Goal: Task Accomplishment & Management: Complete application form

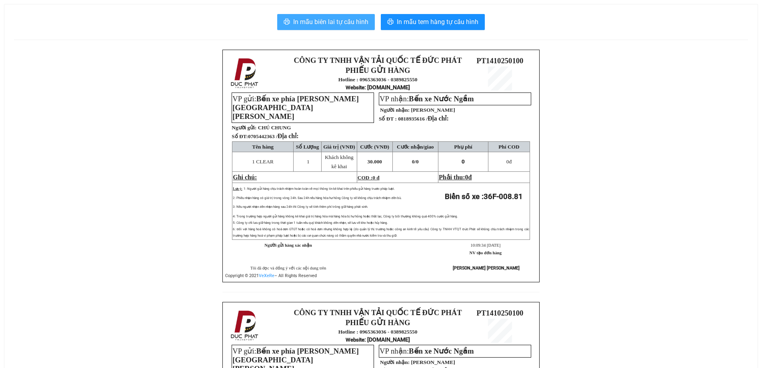
click at [339, 22] on span "In mẫu biên lai tự cấu hình" at bounding box center [330, 22] width 75 height 10
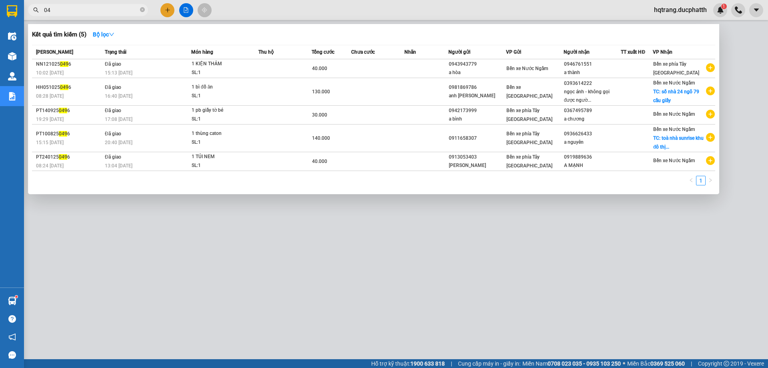
type input "0"
type input "3998"
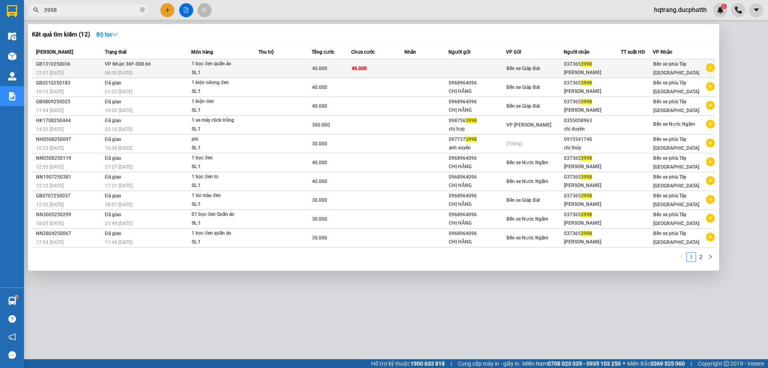
click at [170, 73] on div "08:00 - 14/10" at bounding box center [148, 72] width 86 height 9
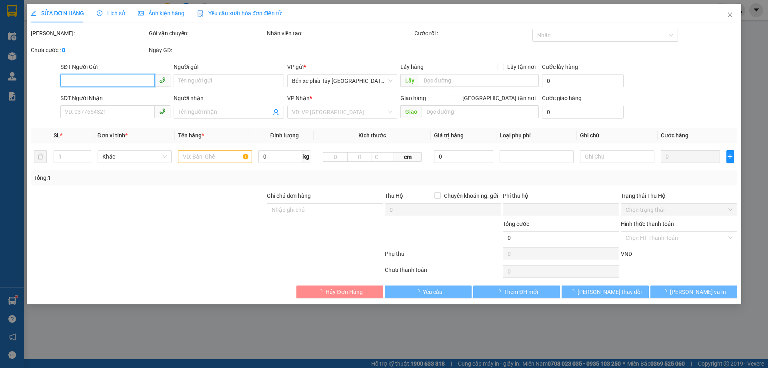
type input "0373653998"
type input "thu phương"
type input "0"
type input "40.000"
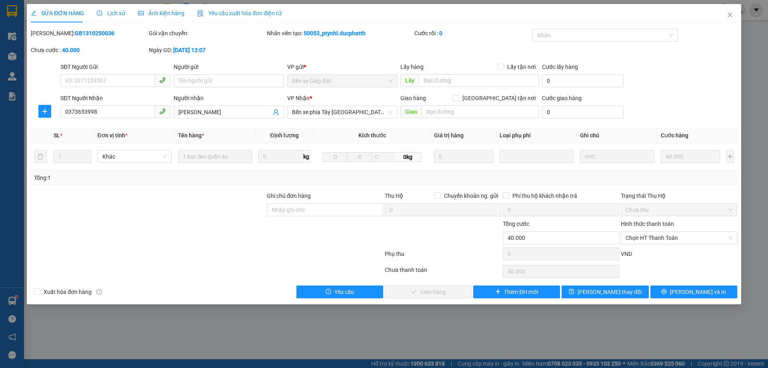
click at [270, 50] on div "Mã ĐH: GB1310250036 Gói vận chuyển: Nhân viên tạo: 50053_ptynhi.ducphatth Cước …" at bounding box center [384, 46] width 708 height 34
click at [240, 131] on th "Tên hàng *" at bounding box center [215, 136] width 80 height 16
click at [104, 20] on div "Lịch sử" at bounding box center [111, 13] width 28 height 18
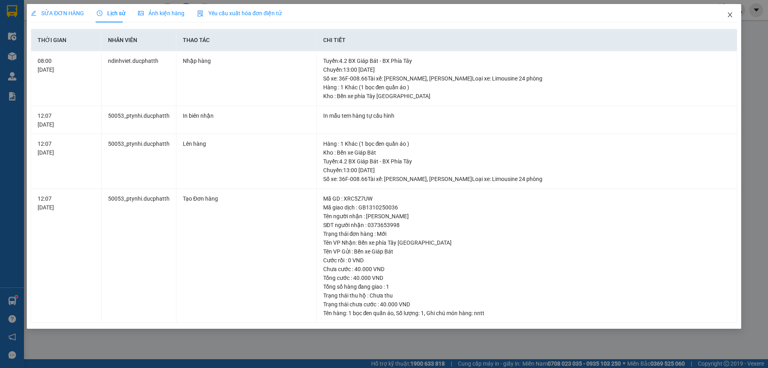
drag, startPoint x: 724, startPoint y: 15, endPoint x: 719, endPoint y: 5, distance: 10.9
click at [725, 14] on span "Close" at bounding box center [730, 15] width 22 height 22
